Goal: Check status: Check status

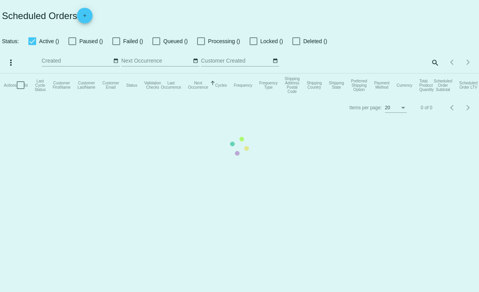
checkbox input "true"
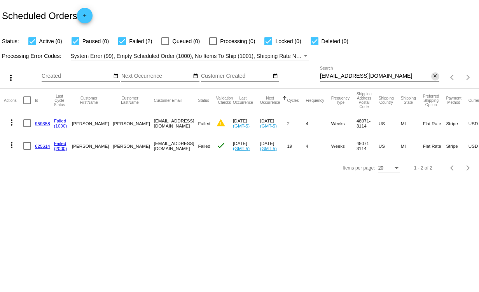
click at [434, 77] on mat-icon "close" at bounding box center [434, 76] width 5 height 6
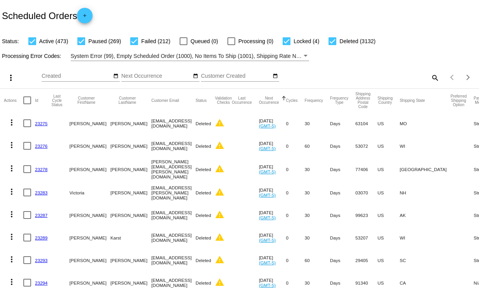
click at [430, 77] on mat-icon "search" at bounding box center [434, 77] width 9 height 12
click at [349, 73] on input "Search" at bounding box center [379, 76] width 119 height 6
paste input "[EMAIL_ADDRESS][DOMAIN_NAME]"
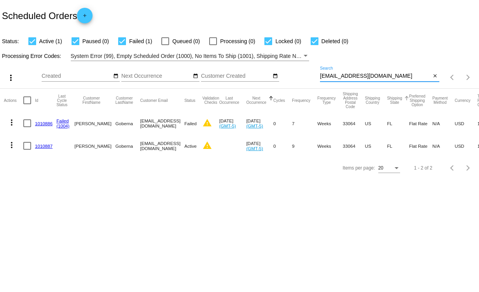
type input "[EMAIL_ADDRESS][DOMAIN_NAME]"
